Goal: Information Seeking & Learning: Find specific fact

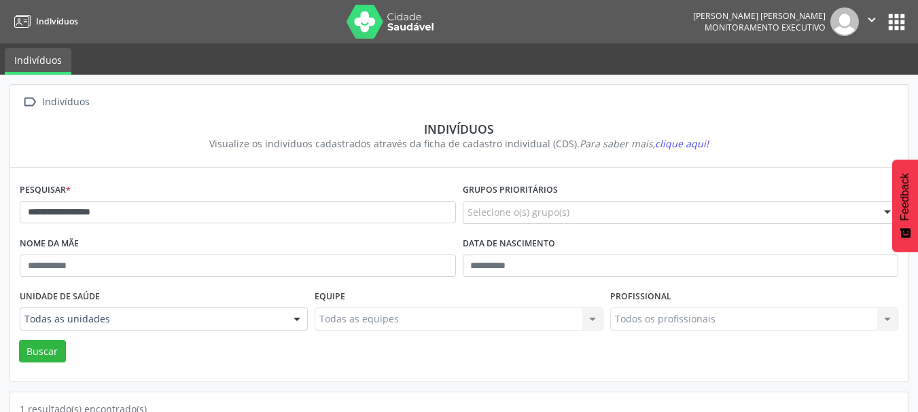
scroll to position [142, 0]
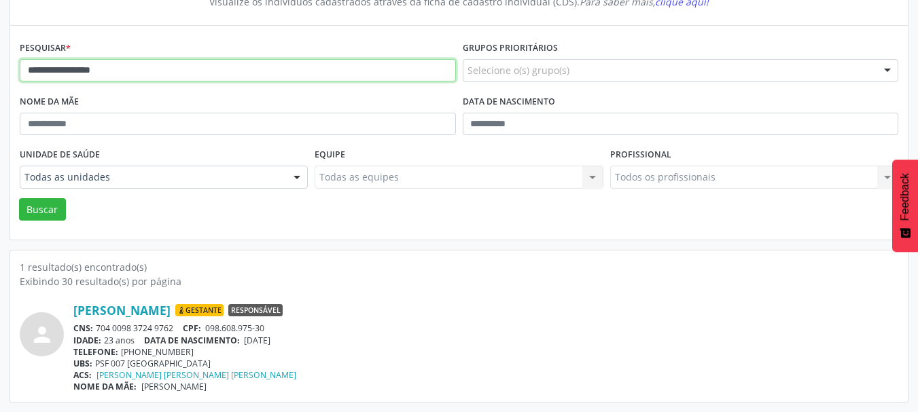
drag, startPoint x: 139, startPoint y: 74, endPoint x: 42, endPoint y: 120, distance: 107.5
click at [0, 85] on div "**********" at bounding box center [459, 173] width 918 height 480
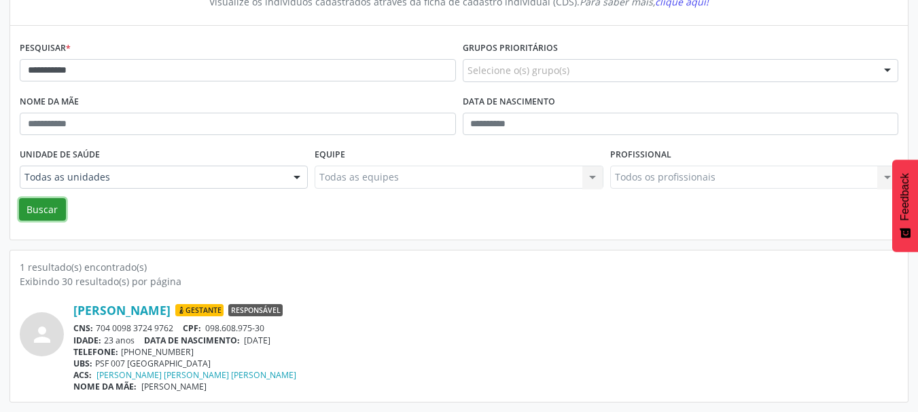
click at [46, 219] on button "Buscar" at bounding box center [42, 209] width 47 height 23
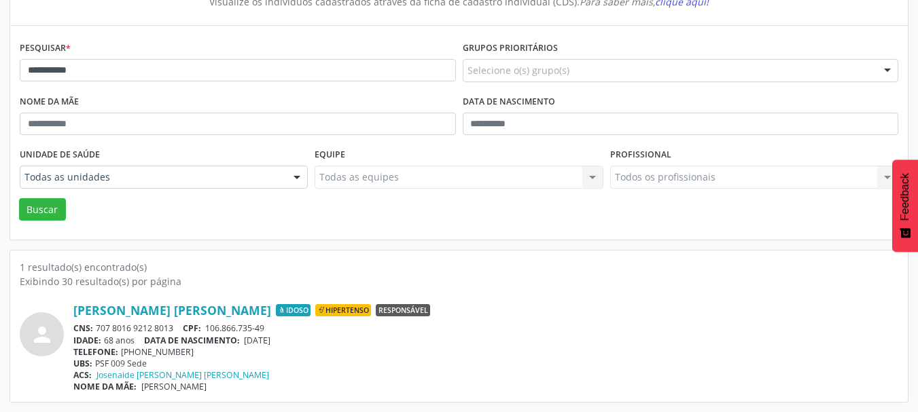
drag, startPoint x: 175, startPoint y: 328, endPoint x: 141, endPoint y: 323, distance: 35.0
click at [94, 322] on div "[PERSON_NAME] [PERSON_NAME] Idoso Hipertenso Responsável CNS: 707 8016 9212 801…" at bounding box center [485, 348] width 825 height 90
copy div "707 8016 9212 8013"
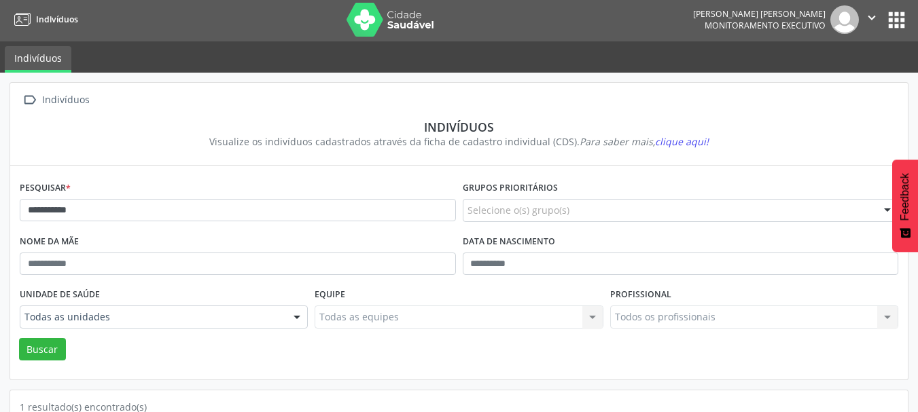
scroll to position [0, 0]
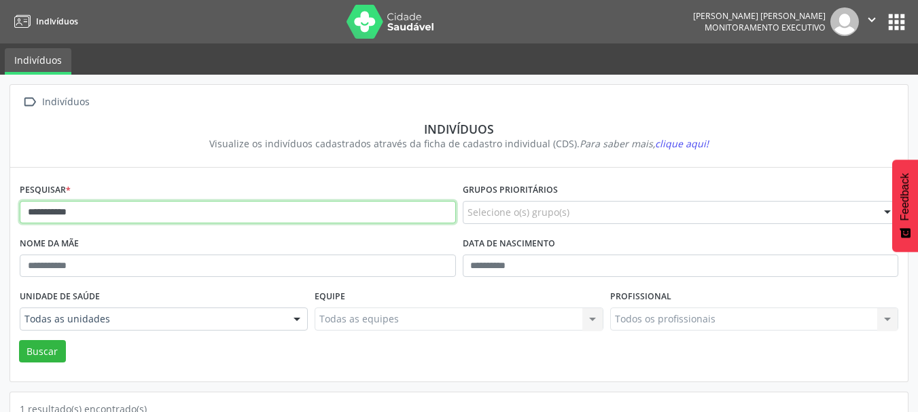
drag, startPoint x: 134, startPoint y: 221, endPoint x: 0, endPoint y: 200, distance: 136.0
click at [0, 200] on div "**********" at bounding box center [459, 315] width 918 height 480
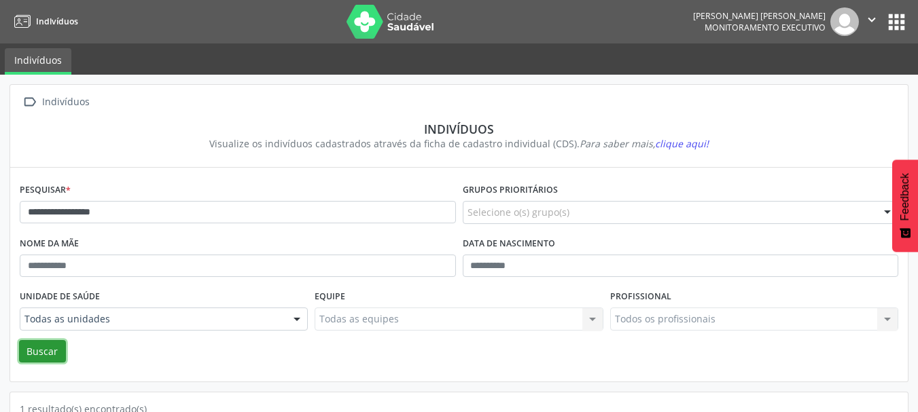
click at [41, 348] on button "Buscar" at bounding box center [42, 351] width 47 height 23
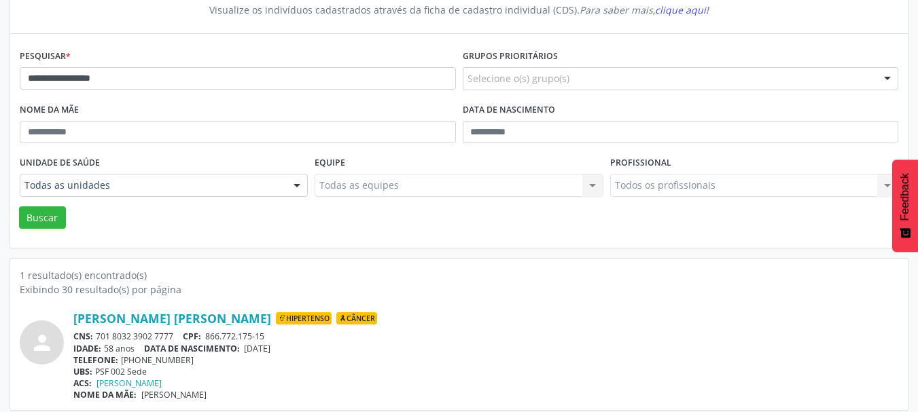
scroll to position [142, 0]
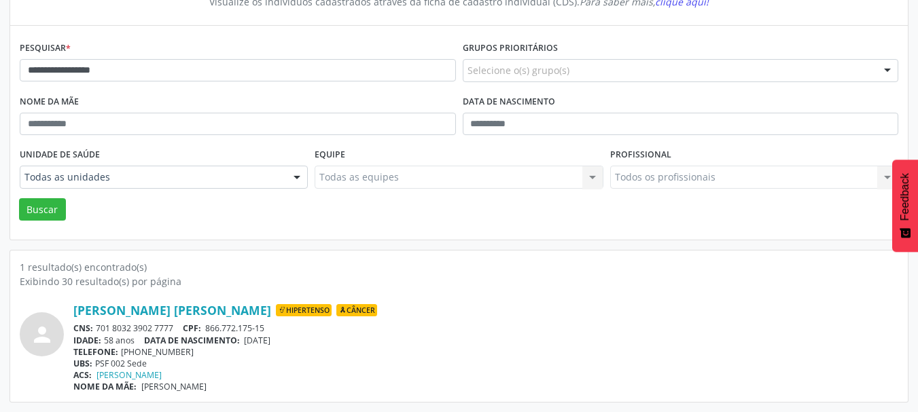
drag, startPoint x: 181, startPoint y: 332, endPoint x: 98, endPoint y: 327, distance: 83.0
click at [98, 327] on div "CNS: 701 8032 3902 7777 CPF: 866.772.175-15" at bounding box center [485, 329] width 825 height 12
copy div "701 8032 3902 7777"
click at [313, 326] on div "CNS: 701 8032 3902 7777 CPF: 866.772.175-15" at bounding box center [485, 329] width 825 height 12
drag, startPoint x: 272, startPoint y: 328, endPoint x: 206, endPoint y: 328, distance: 65.9
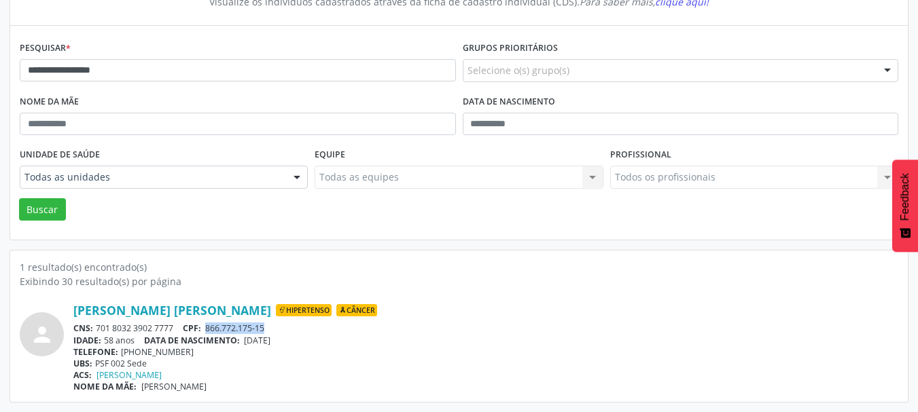
click at [206, 328] on div "CNS: 701 8032 3902 7777 CPF: 866.772.175-15" at bounding box center [485, 329] width 825 height 12
copy span "866.772.175-15"
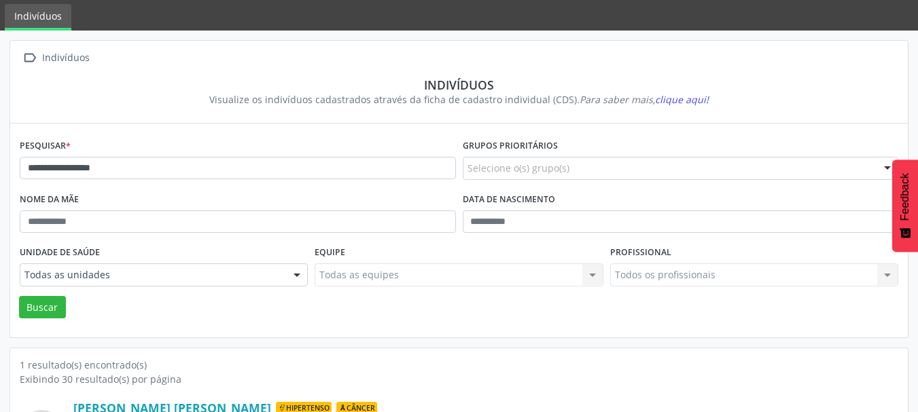
scroll to position [68, 0]
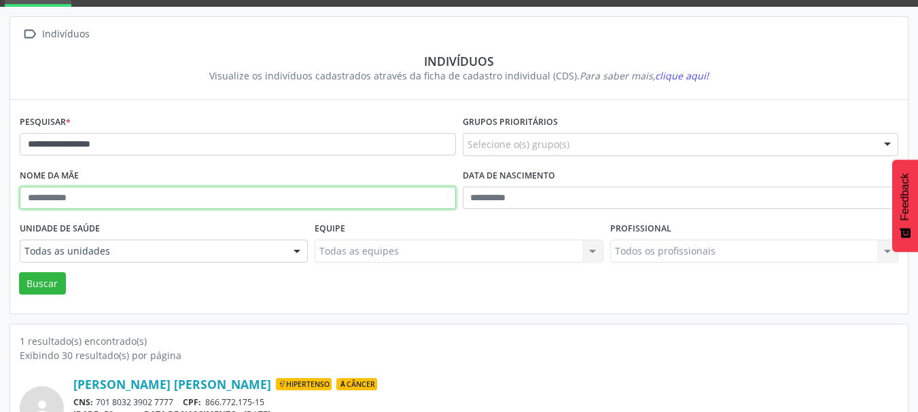
drag, startPoint x: 156, startPoint y: 202, endPoint x: 152, endPoint y: 175, distance: 27.4
click at [151, 198] on input "text" at bounding box center [238, 198] width 436 height 23
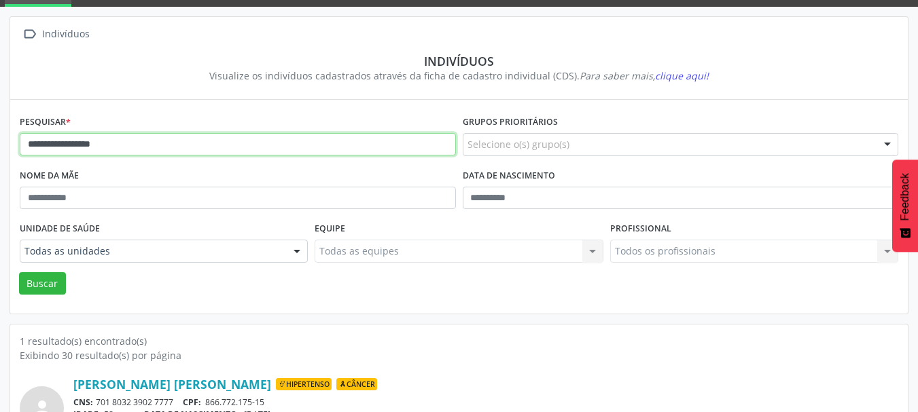
click at [160, 139] on input "**********" at bounding box center [238, 144] width 436 height 23
drag, startPoint x: 167, startPoint y: 142, endPoint x: 0, endPoint y: 147, distance: 167.2
click at [0, 147] on div "**********" at bounding box center [459, 247] width 918 height 480
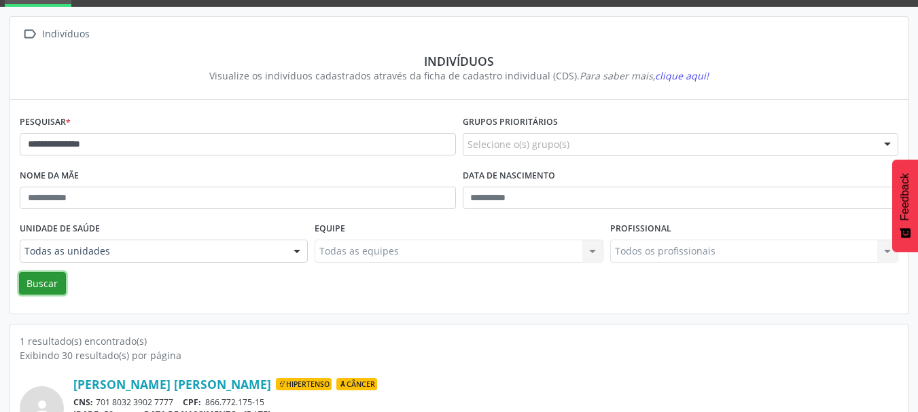
click at [46, 284] on button "Buscar" at bounding box center [42, 283] width 47 height 23
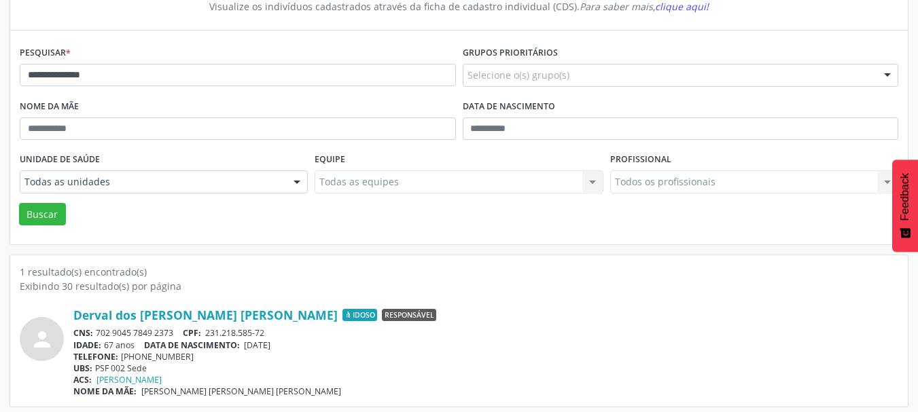
scroll to position [142, 0]
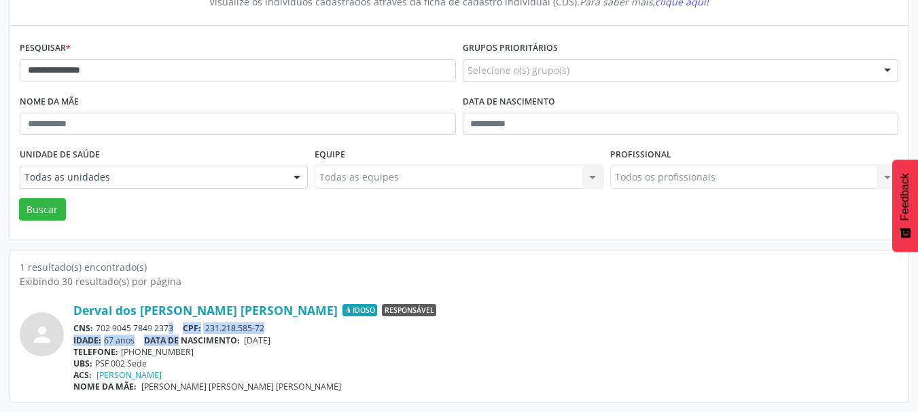
drag, startPoint x: 182, startPoint y: 334, endPoint x: 152, endPoint y: 331, distance: 30.1
click at [152, 331] on div "Derval dos [PERSON_NAME] [PERSON_NAME] Idoso Responsável CNS: 702 9045 7849 237…" at bounding box center [485, 348] width 825 height 90
click at [154, 330] on div "CNS: 702 9045 7849 2373 CPF: 231.218.585-72" at bounding box center [485, 329] width 825 height 12
click at [175, 330] on div "CNS: 702 9045 7849 2373 CPF: 231.218.585-72" at bounding box center [485, 329] width 825 height 12
click at [181, 330] on div "CNS: 702 9045 7849 2373 CPF: 231.218.585-72" at bounding box center [485, 329] width 825 height 12
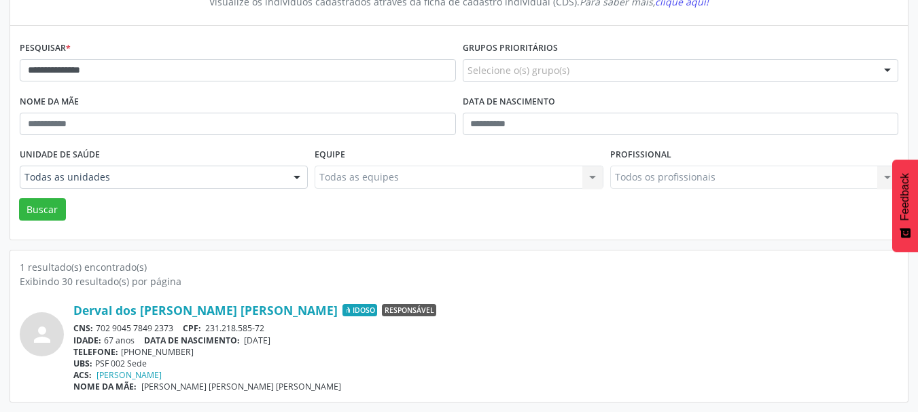
drag, startPoint x: 175, startPoint y: 329, endPoint x: 97, endPoint y: 329, distance: 77.4
click at [97, 329] on div "CNS: 702 9045 7849 2373 CPF: 231.218.585-72" at bounding box center [485, 329] width 825 height 12
copy div "702 9045 7849 2373"
click at [161, 333] on div "CNS: 702 9045 7849 2373 CPF: 231.218.585-72" at bounding box center [485, 329] width 825 height 12
drag, startPoint x: 274, startPoint y: 329, endPoint x: 250, endPoint y: 329, distance: 24.5
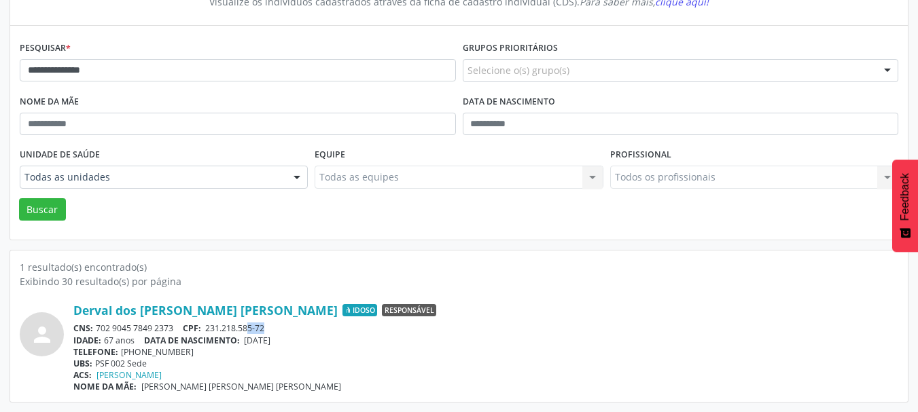
click at [250, 329] on div "CNS: 702 9045 7849 2373 CPF: 231.218.585-72" at bounding box center [485, 329] width 825 height 12
click at [273, 329] on div "CNS: 702 9045 7849 2373 CPF: 231.218.585-72" at bounding box center [485, 329] width 825 height 12
click at [273, 323] on div "CNS: 702 9045 7849 2373 CPF: 231.218.585-72" at bounding box center [485, 329] width 825 height 12
drag, startPoint x: 272, startPoint y: 329, endPoint x: 205, endPoint y: 331, distance: 66.6
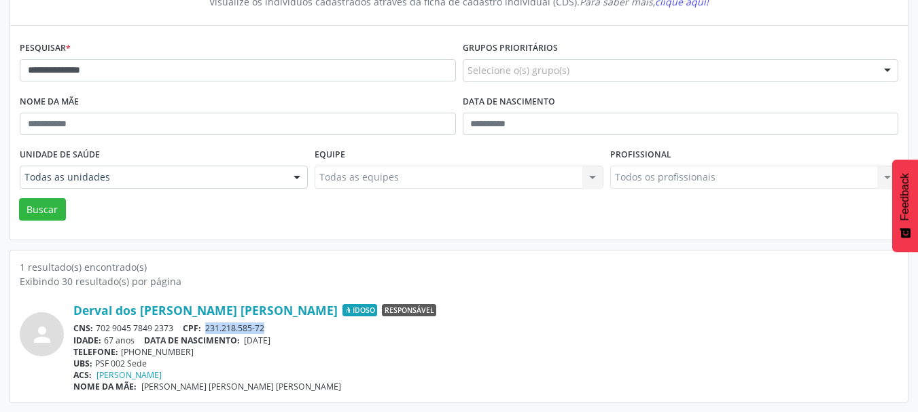
click at [205, 331] on div "CNS: 702 9045 7849 2373 CPF: 231.218.585-72" at bounding box center [485, 329] width 825 height 12
copy span "231.218.585-72"
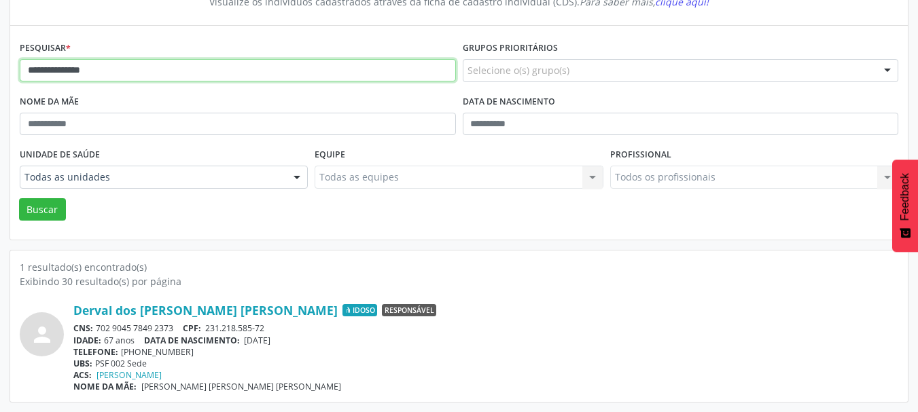
drag, startPoint x: 120, startPoint y: 74, endPoint x: 10, endPoint y: 75, distance: 110.0
click at [10, 75] on div "**********" at bounding box center [458, 133] width 897 height 214
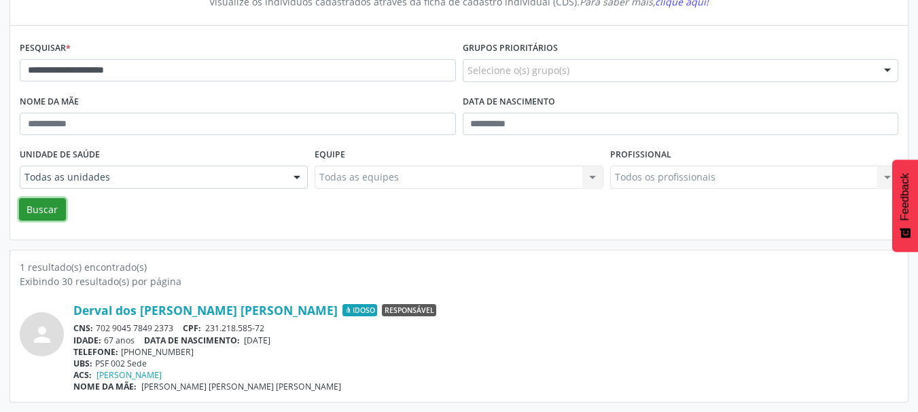
click at [43, 204] on button "Buscar" at bounding box center [42, 209] width 47 height 23
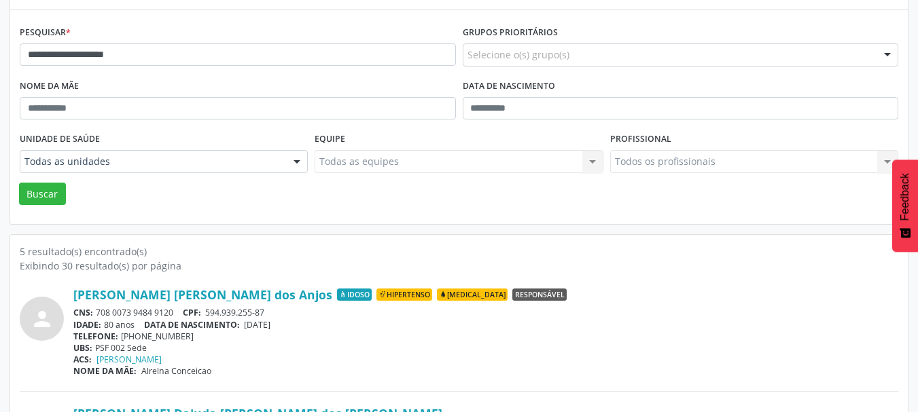
scroll to position [143, 0]
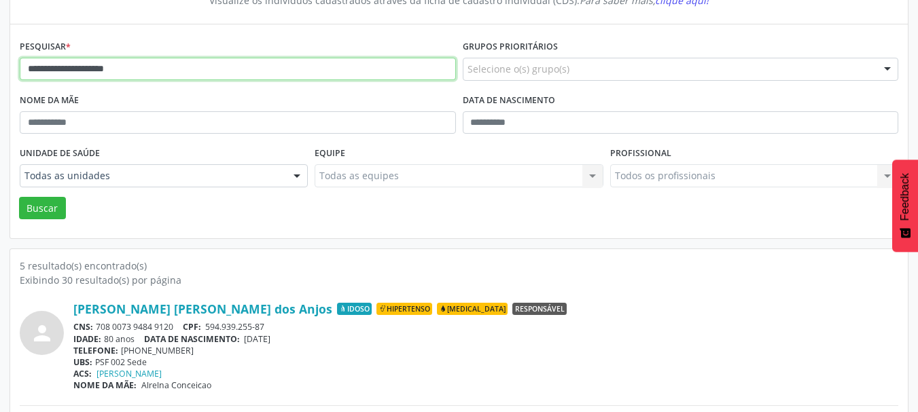
click at [94, 70] on input "**********" at bounding box center [238, 69] width 436 height 23
type input "**********"
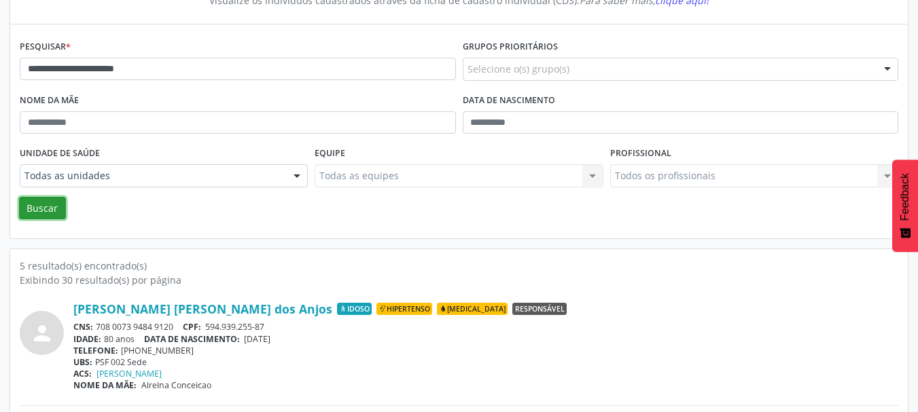
click at [53, 209] on button "Buscar" at bounding box center [42, 208] width 47 height 23
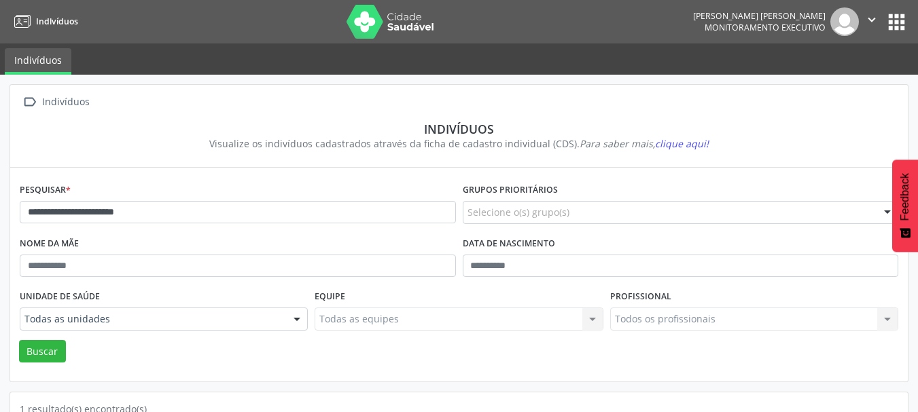
scroll to position [142, 0]
